Goal: Transaction & Acquisition: Purchase product/service

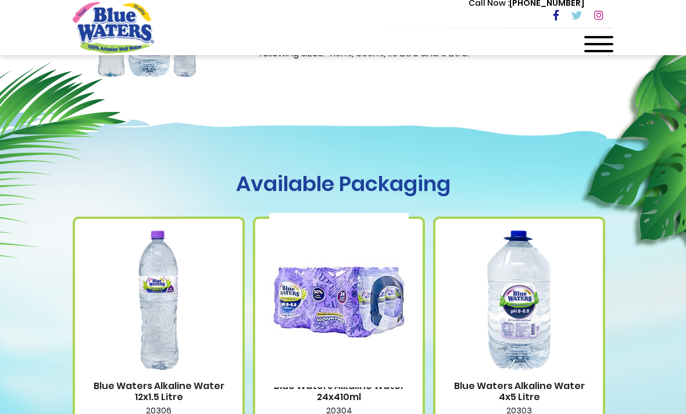
scroll to position [309, 0]
